Goal: Find specific page/section: Find specific page/section

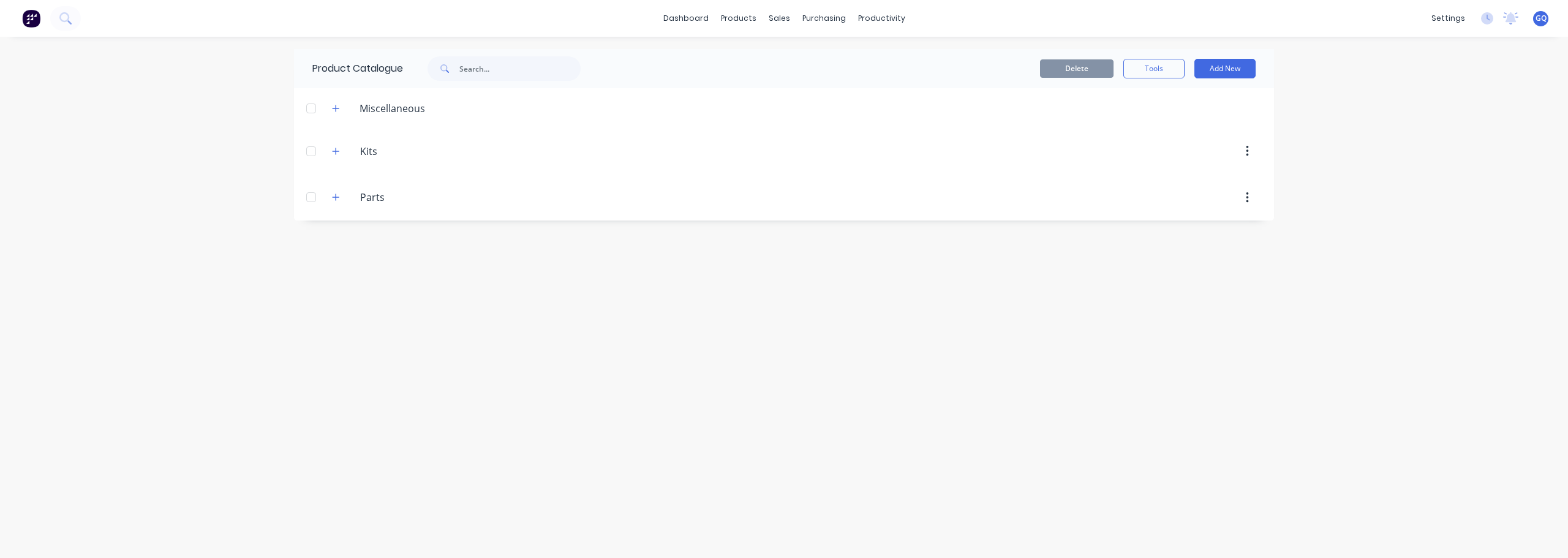
click at [34, 16] on img at bounding box center [31, 18] width 18 height 18
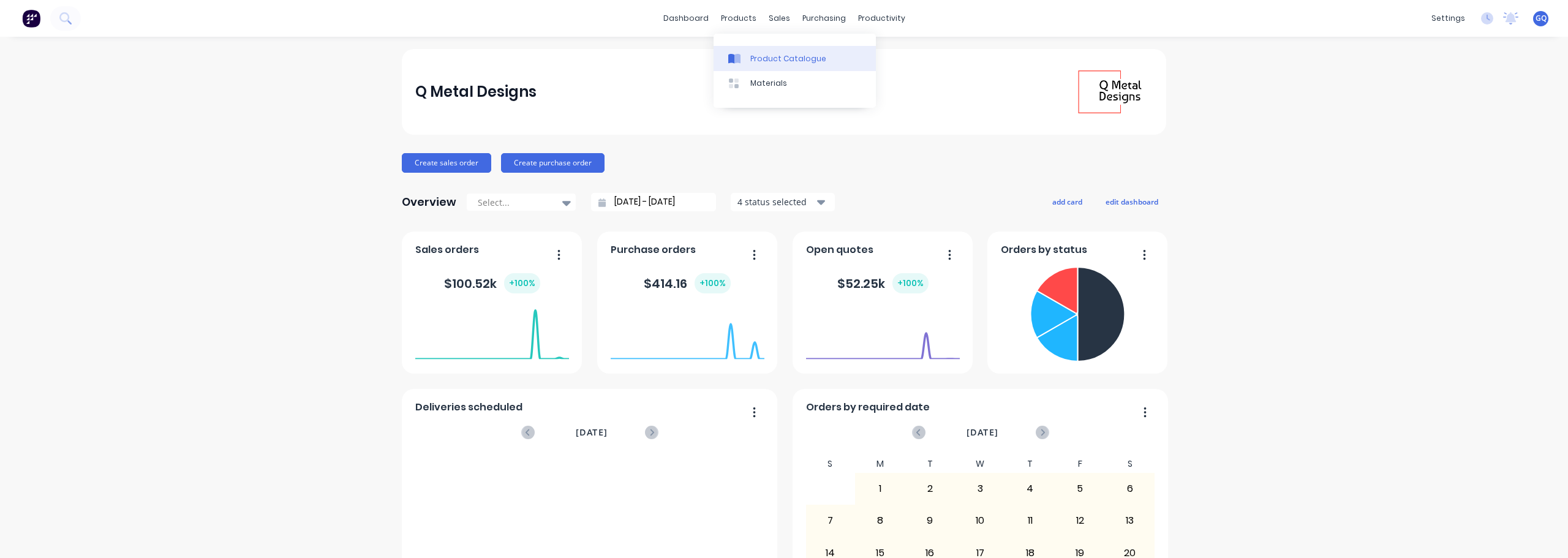
click at [777, 64] on link "Product Catalogue" at bounding box center [795, 58] width 162 height 25
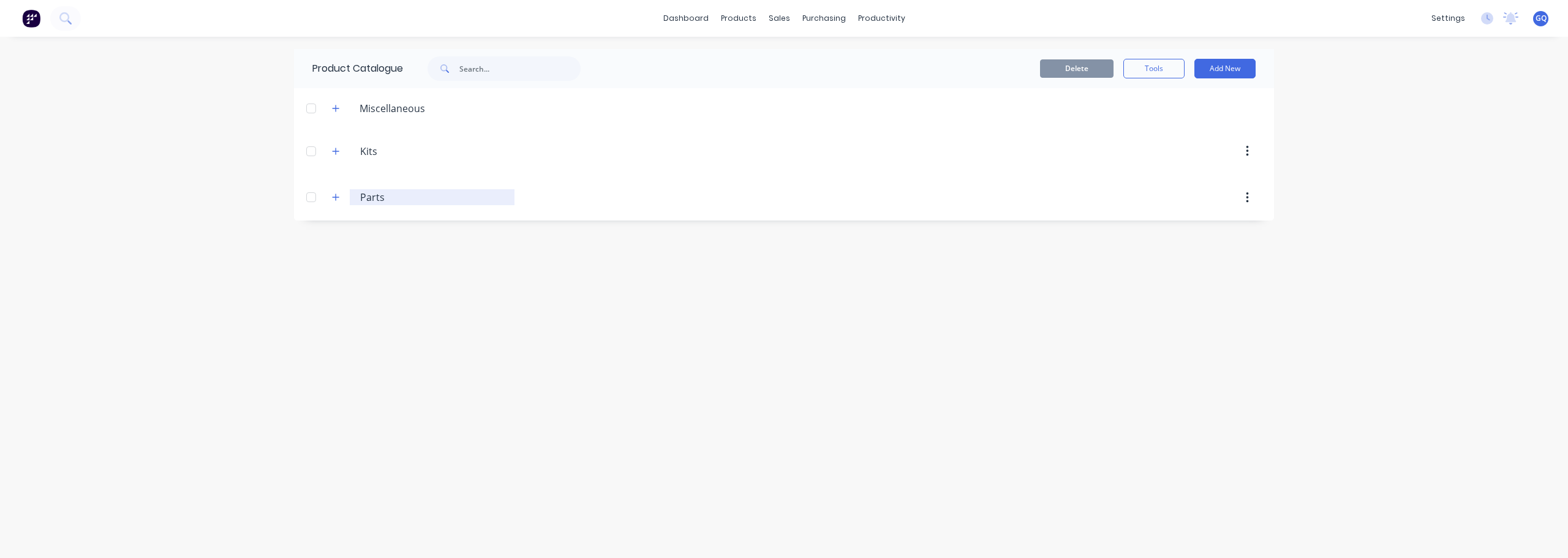
click at [362, 198] on input "Parts" at bounding box center [432, 197] width 145 height 15
click at [334, 197] on icon "button" at bounding box center [336, 197] width 8 height 8
click at [334, 148] on icon "button" at bounding box center [336, 151] width 8 height 8
